Goal: Find specific page/section: Find specific page/section

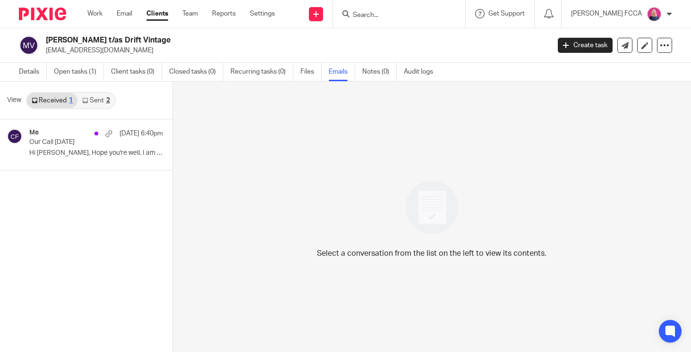
click at [402, 14] on input "Search" at bounding box center [394, 15] width 85 height 9
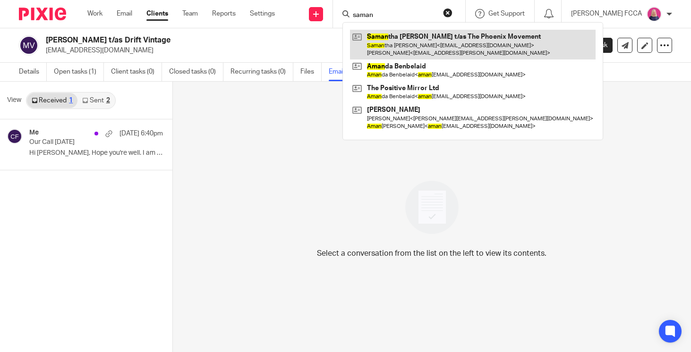
type input "saman"
click at [405, 48] on link at bounding box center [473, 44] width 246 height 29
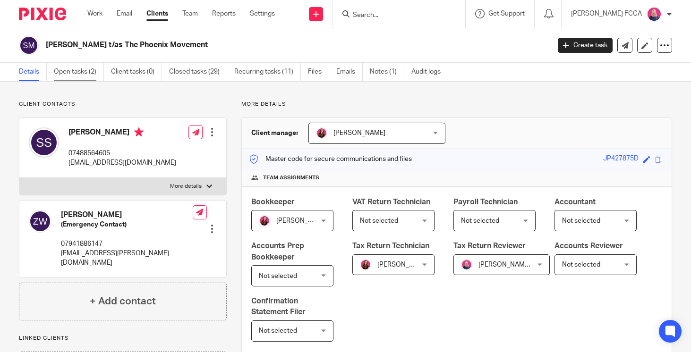
click at [69, 70] on link "Open tasks (2)" at bounding box center [79, 72] width 50 height 18
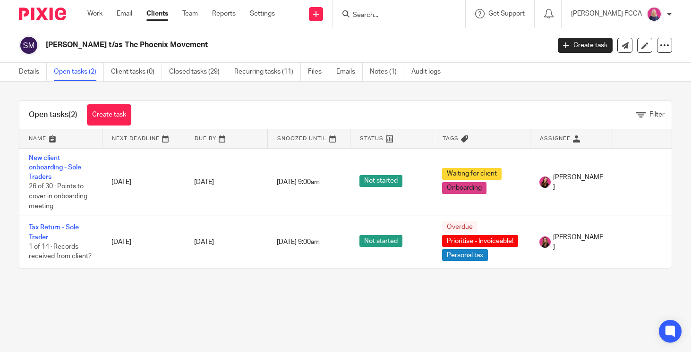
click at [393, 12] on input "Search" at bounding box center [394, 15] width 85 height 9
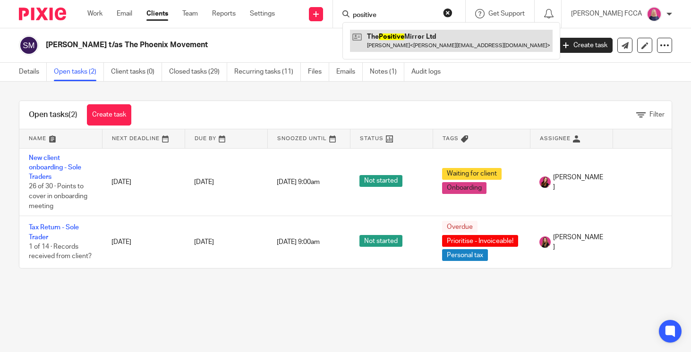
type input "positive"
click at [412, 35] on link at bounding box center [451, 41] width 203 height 22
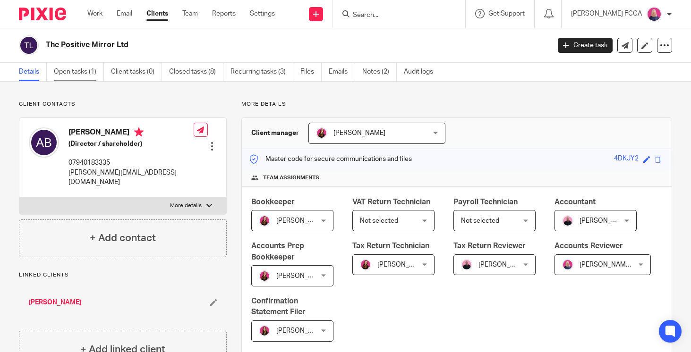
click at [68, 73] on link "Open tasks (1)" at bounding box center [79, 72] width 50 height 18
